Goal: Transaction & Acquisition: Purchase product/service

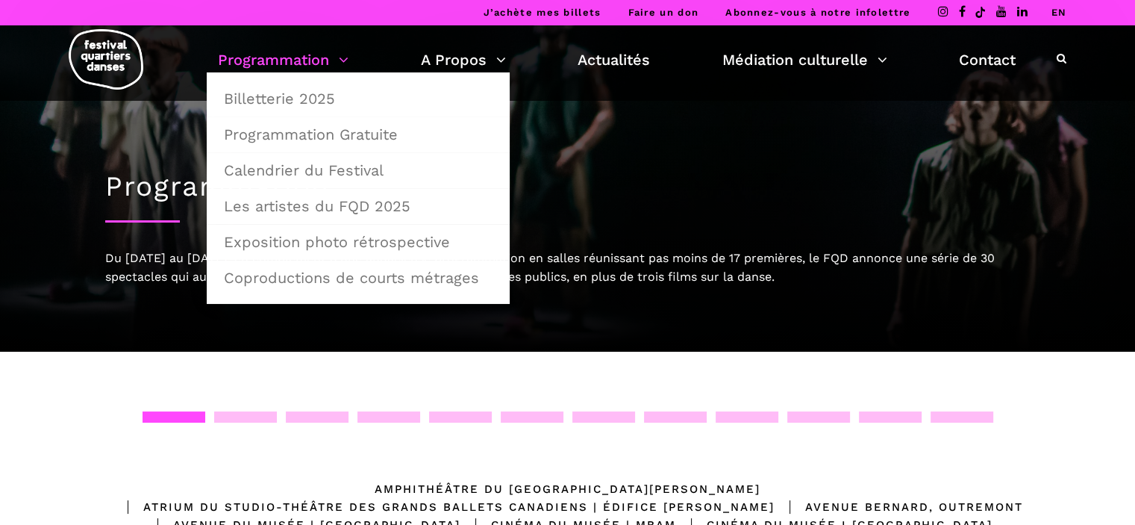
click at [345, 51] on link "Programmation" at bounding box center [283, 59] width 131 height 25
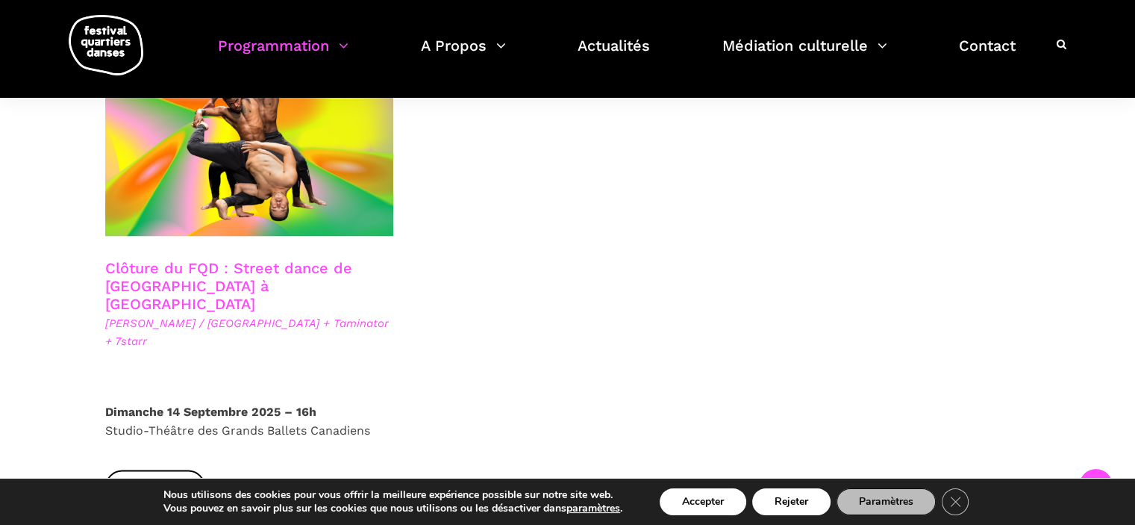
scroll to position [2612, 0]
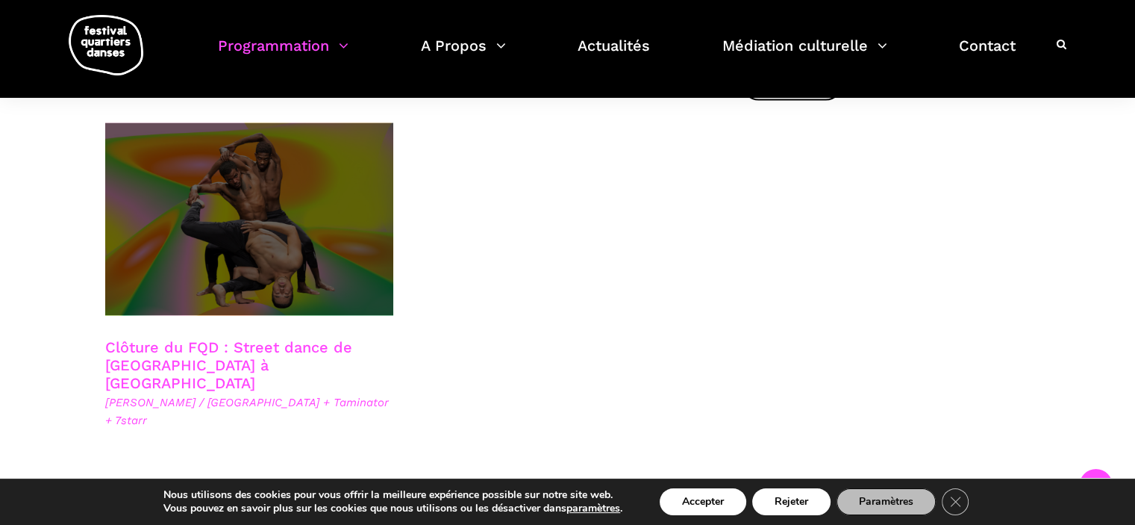
click at [255, 199] on span at bounding box center [249, 218] width 289 height 193
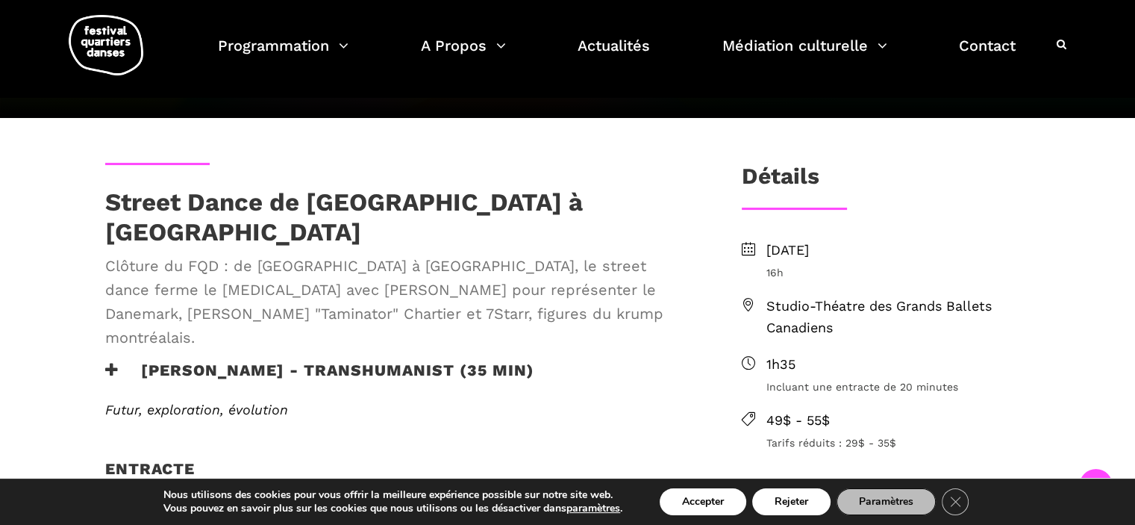
scroll to position [299, 0]
